Goal: Find specific page/section

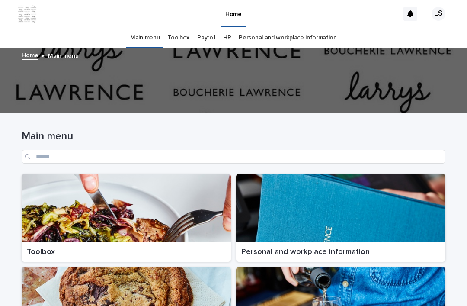
scroll to position [28, 0]
click at [123, 181] on div at bounding box center [126, 208] width 209 height 68
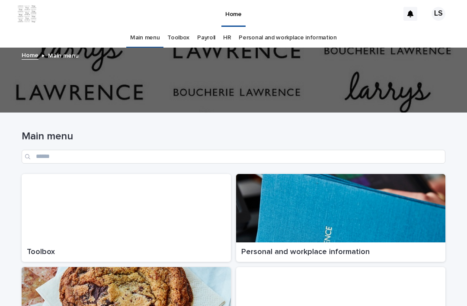
scroll to position [28, 0]
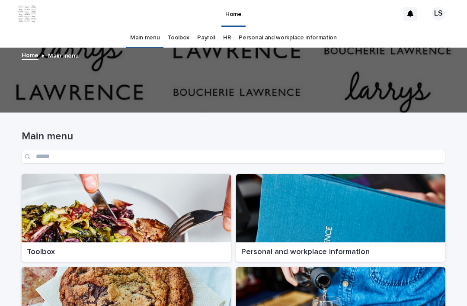
click at [82, 177] on div at bounding box center [126, 208] width 209 height 68
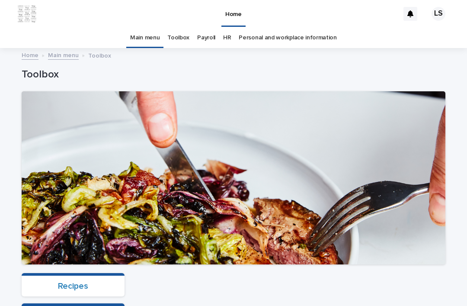
click at [82, 281] on link "Recipes" at bounding box center [73, 285] width 30 height 9
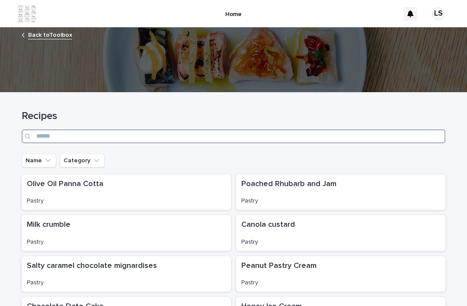
click at [100, 129] on input "Search" at bounding box center [234, 136] width 424 height 14
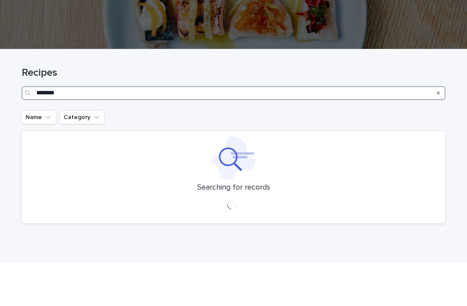
type input "********"
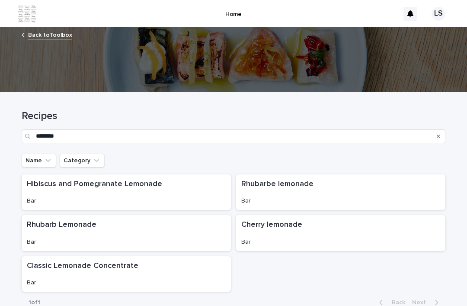
click at [108, 277] on div "Bar" at bounding box center [126, 281] width 199 height 9
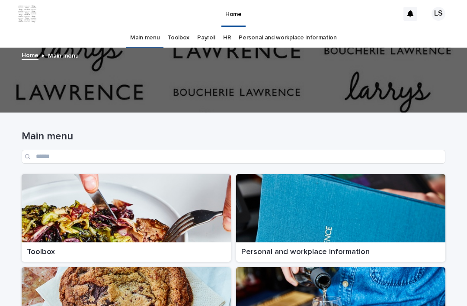
scroll to position [28, 0]
